Goal: Navigation & Orientation: Find specific page/section

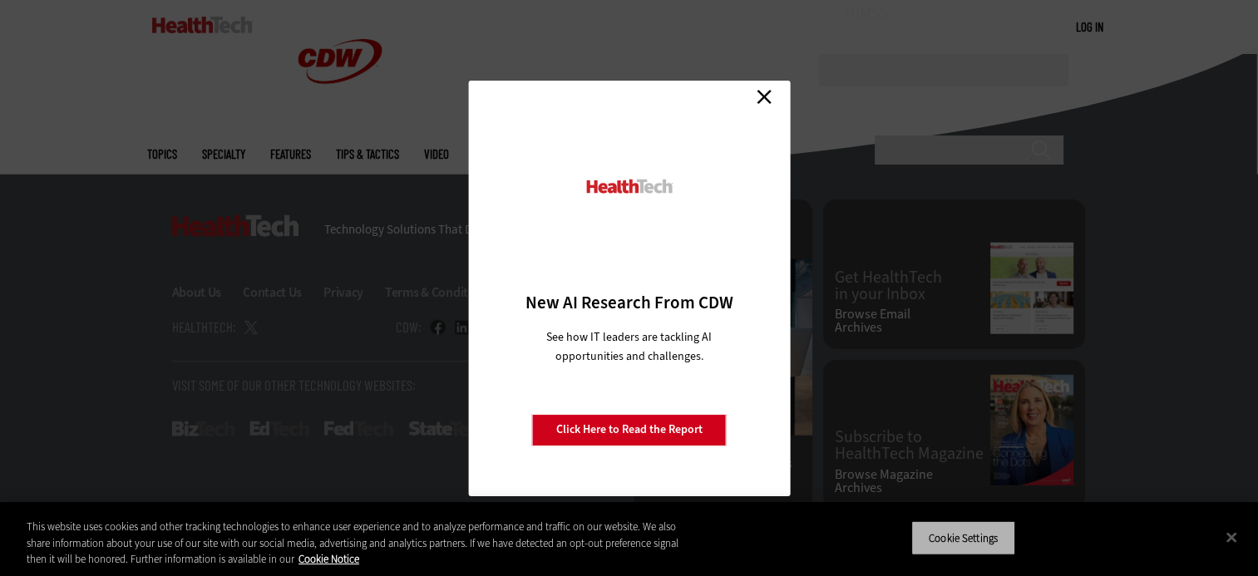
click at [947, 539] on button "Cookie Settings" at bounding box center [963, 537] width 104 height 35
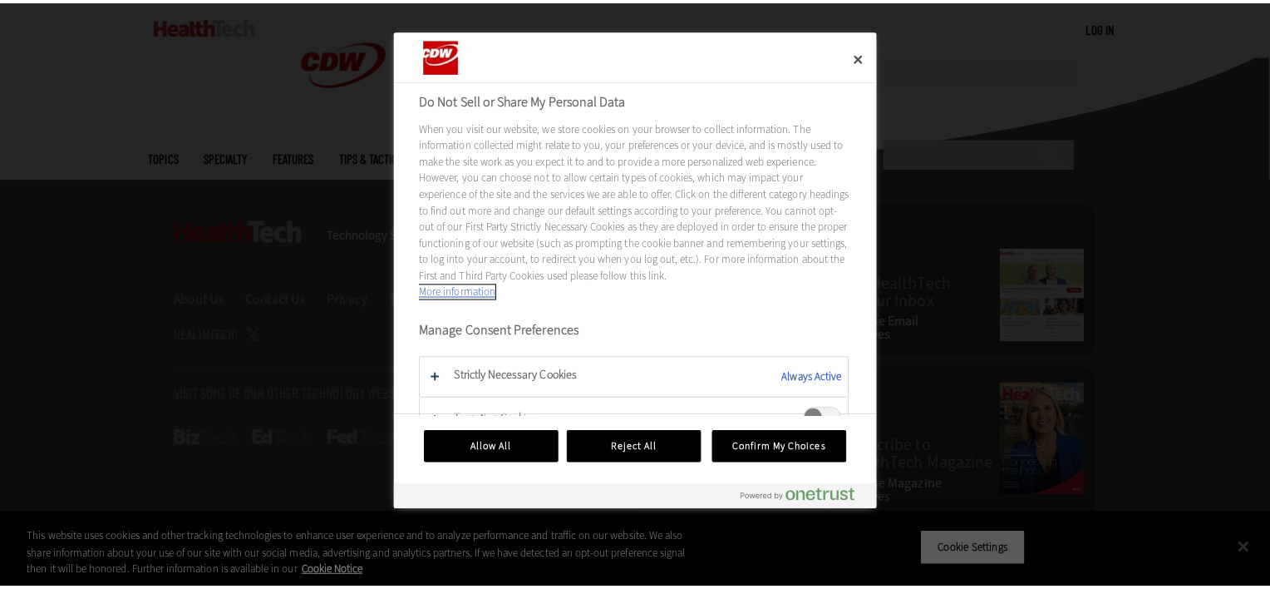
scroll to position [4248, 0]
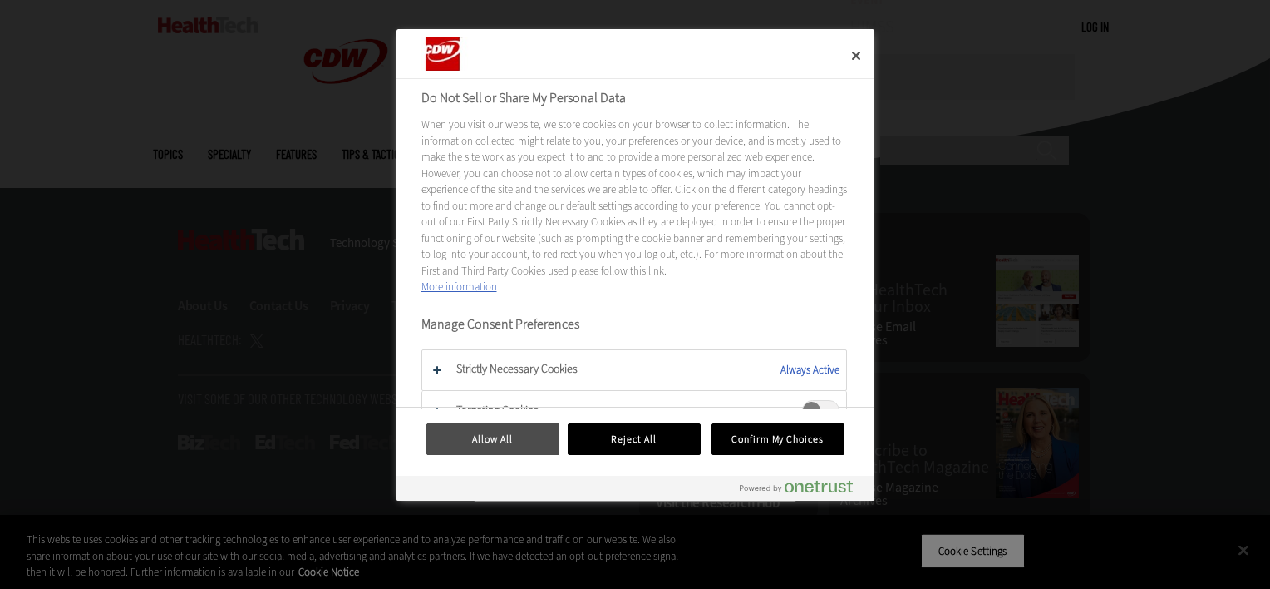
click at [526, 441] on button "Allow All" at bounding box center [492, 439] width 133 height 32
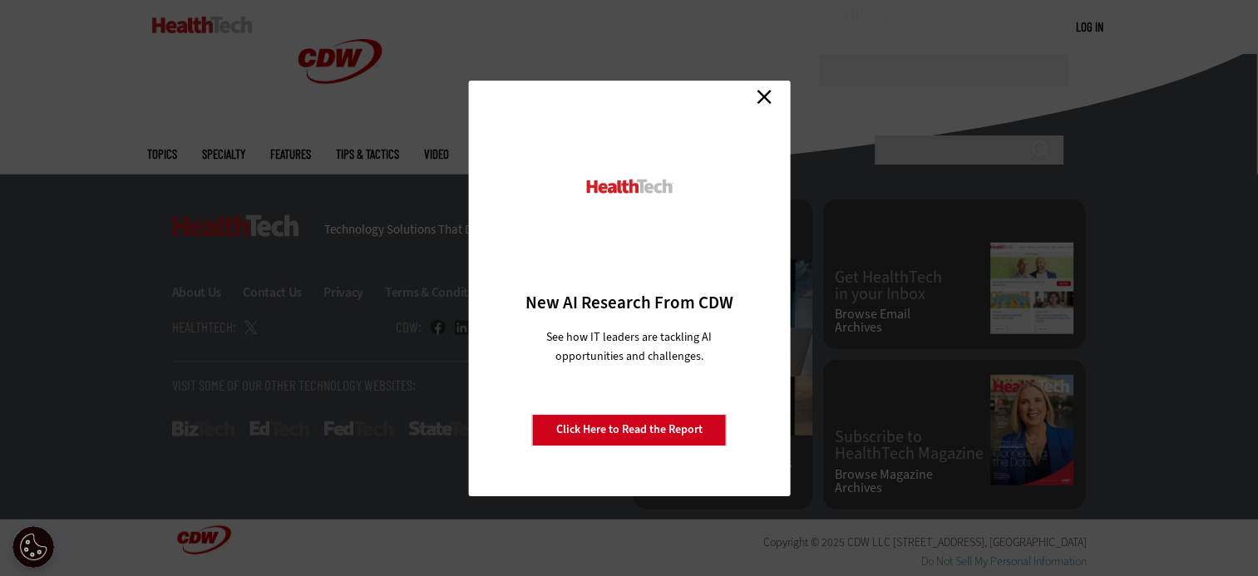
scroll to position [4256, 0]
click at [771, 94] on link "Close" at bounding box center [764, 97] width 25 height 25
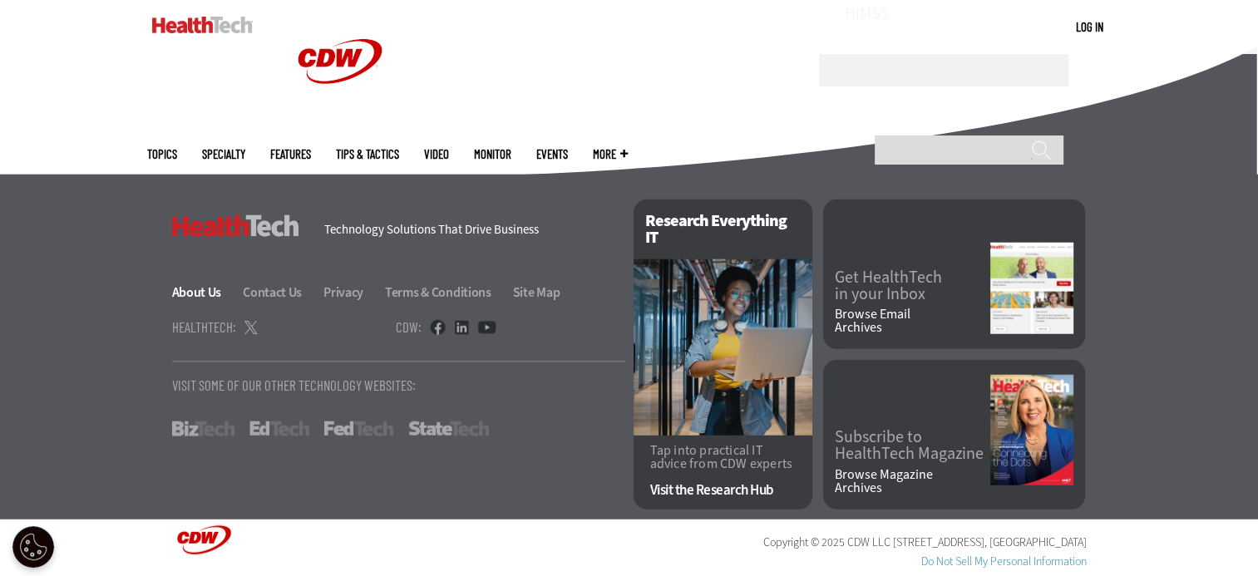
click at [212, 294] on link "About Us" at bounding box center [206, 291] width 69 height 17
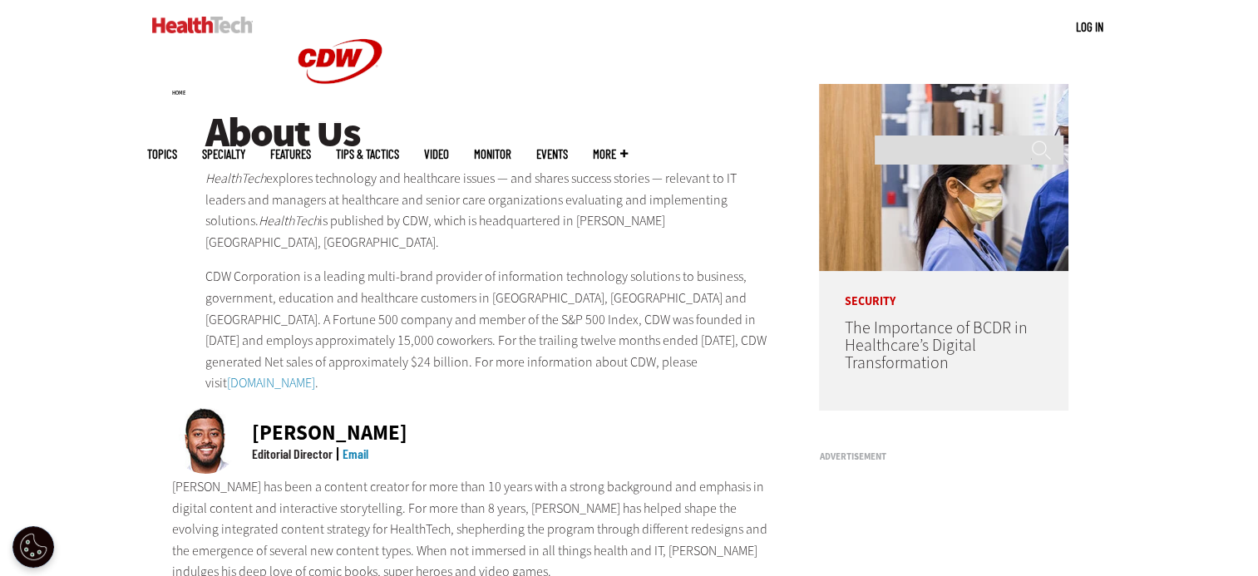
scroll to position [166, 0]
